Goal: Obtain resource: Download file/media

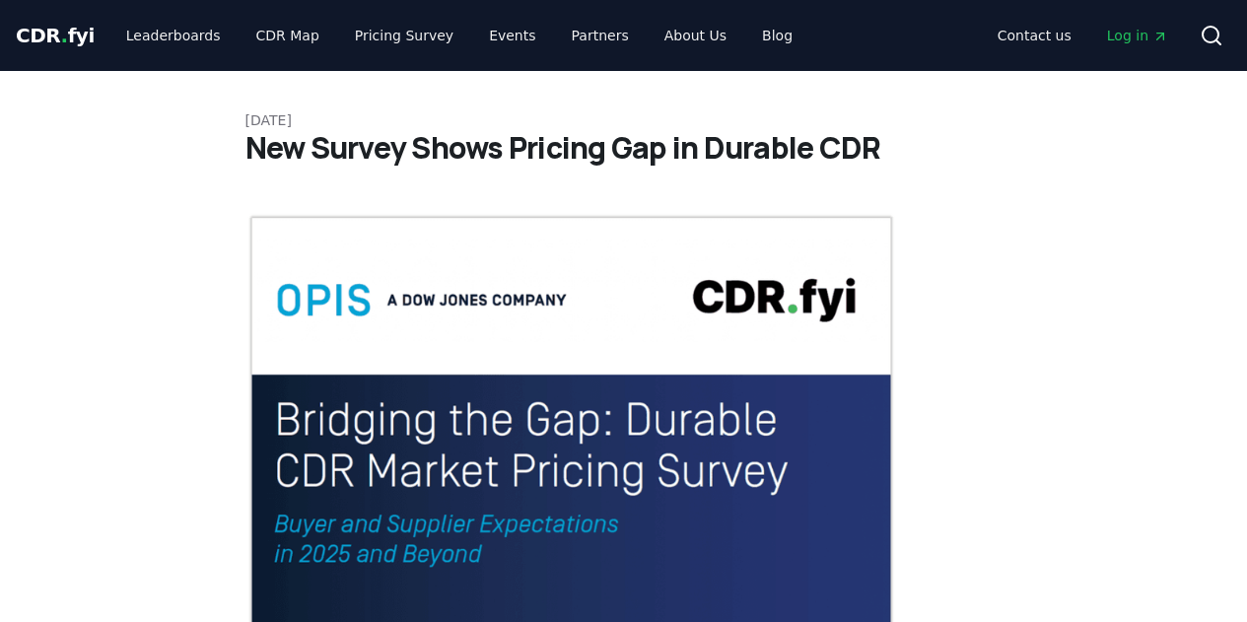
scroll to position [3879, 0]
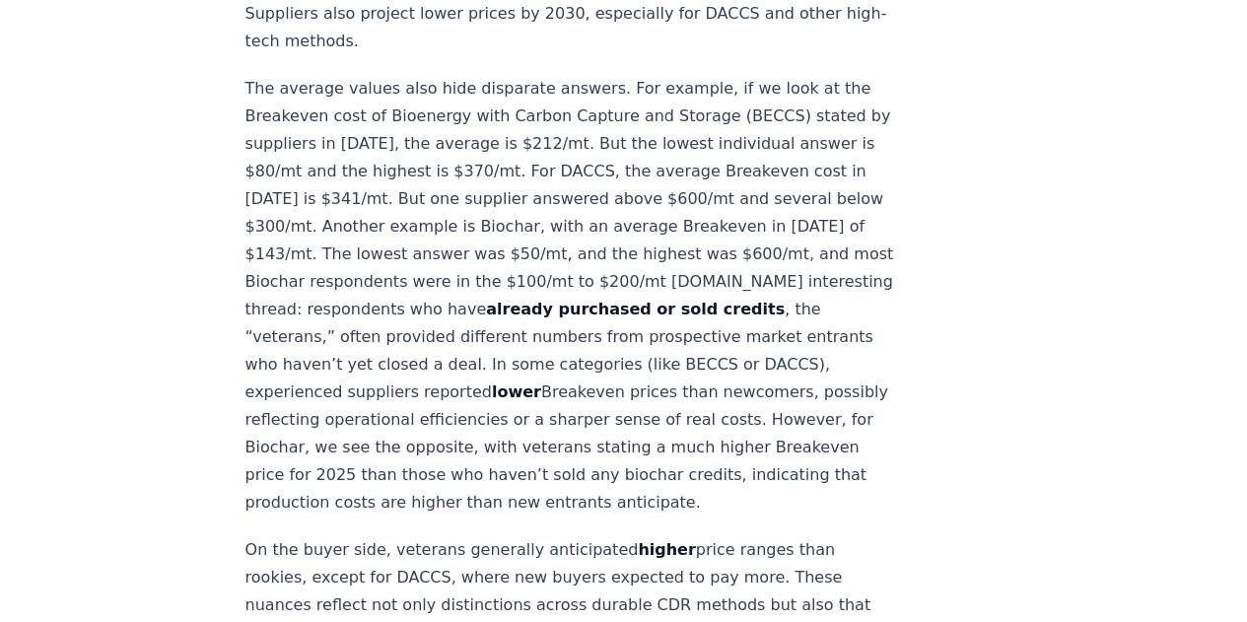
scroll to position [2184, 0]
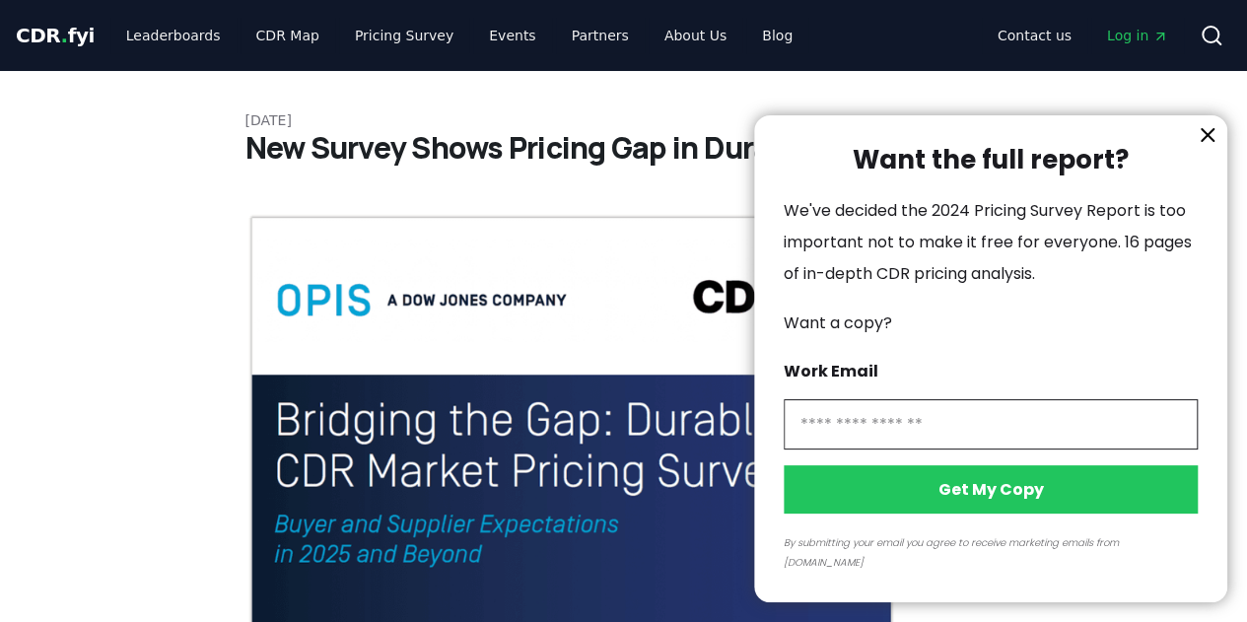
click at [885, 442] on input "information" at bounding box center [991, 424] width 414 height 50
type input "**********"
click at [958, 513] on button "Get My Copy" at bounding box center [991, 489] width 414 height 48
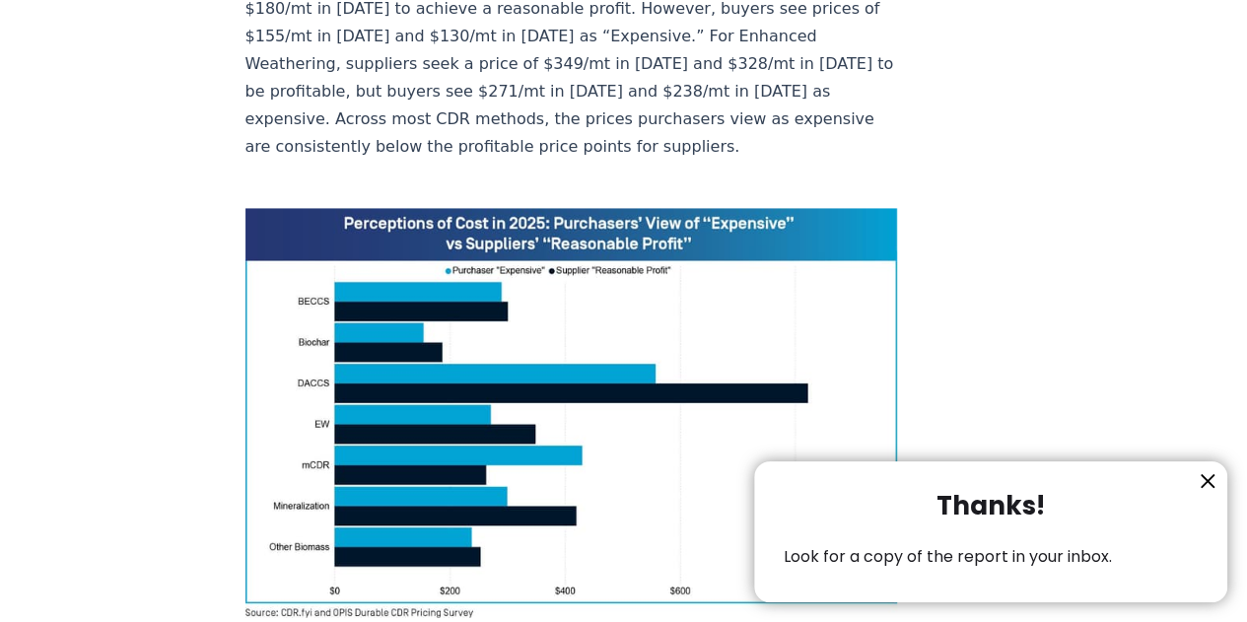
scroll to position [1361, 0]
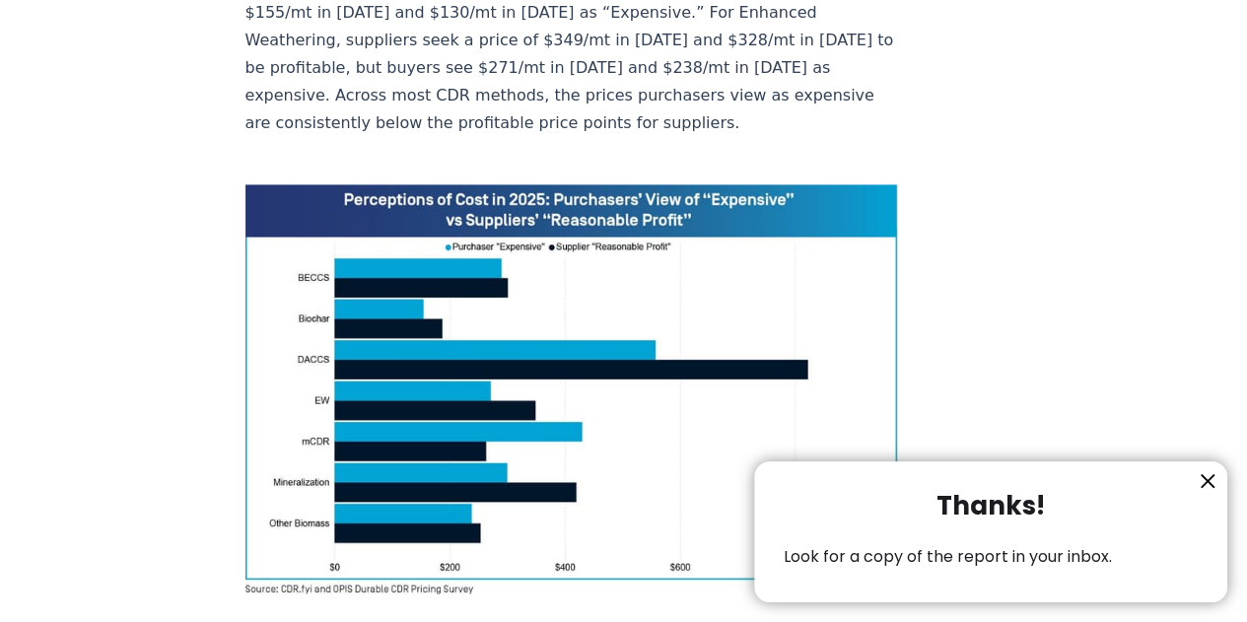
drag, startPoint x: 709, startPoint y: 196, endPoint x: 1163, endPoint y: 62, distance: 473.7
click at [1163, 62] on div at bounding box center [623, 311] width 1247 height 622
